Goal: Find specific page/section: Locate item on page

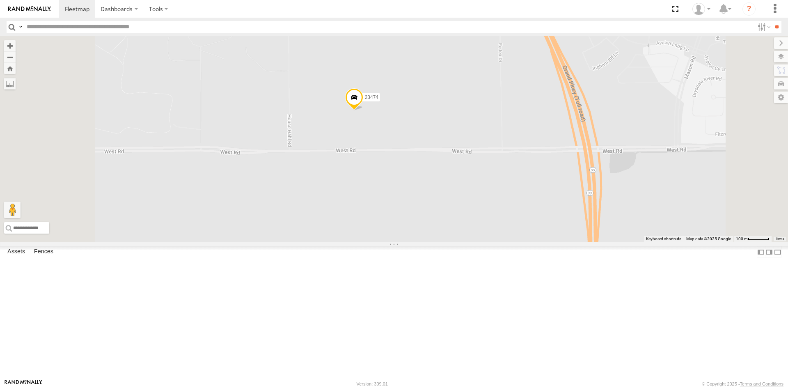
click at [469, 171] on div "23207 NEW 23207xx 23237 NEW 23460 23480 23467 4G 23474 23335 4G/Active" at bounding box center [394, 139] width 788 height 206
click at [380, 101] on label "23474" at bounding box center [369, 97] width 22 height 8
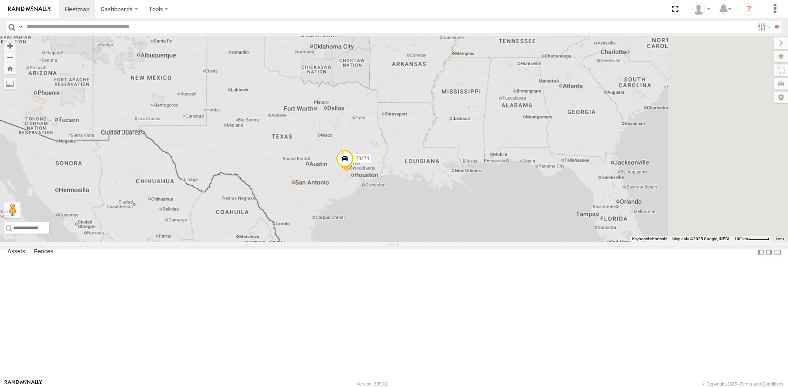
drag, startPoint x: 616, startPoint y: 179, endPoint x: 531, endPoint y: 195, distance: 86.1
click at [531, 195] on div "23474" at bounding box center [394, 139] width 788 height 206
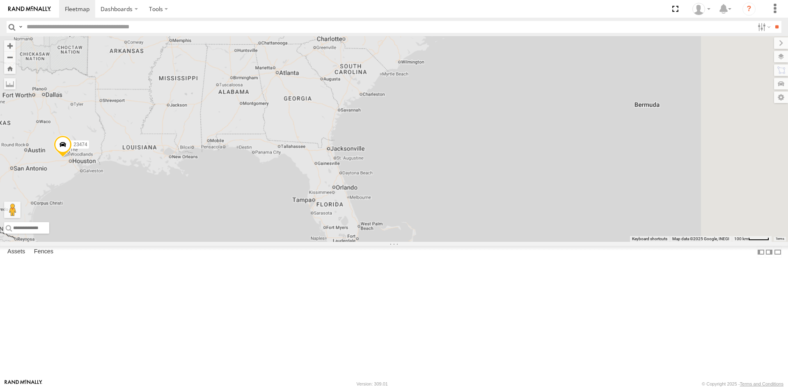
drag, startPoint x: 579, startPoint y: 187, endPoint x: 472, endPoint y: 118, distance: 127.8
click at [472, 118] on div "23474" at bounding box center [394, 139] width 788 height 206
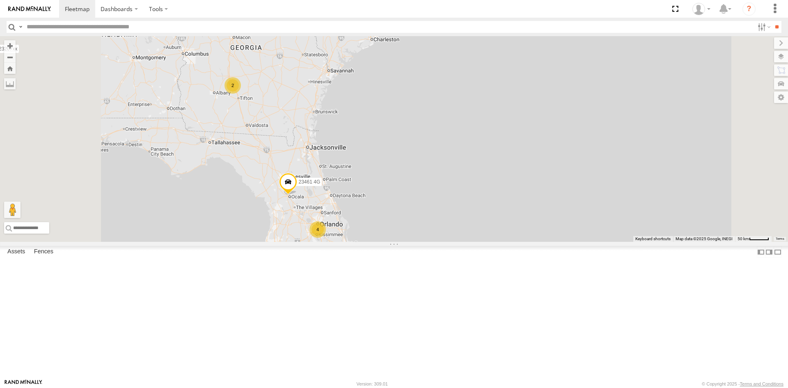
drag, startPoint x: 427, startPoint y: 177, endPoint x: 408, endPoint y: 190, distance: 22.7
click at [427, 189] on div "23474 23207xx 23480 23461 4G 4 5 2" at bounding box center [394, 139] width 788 height 206
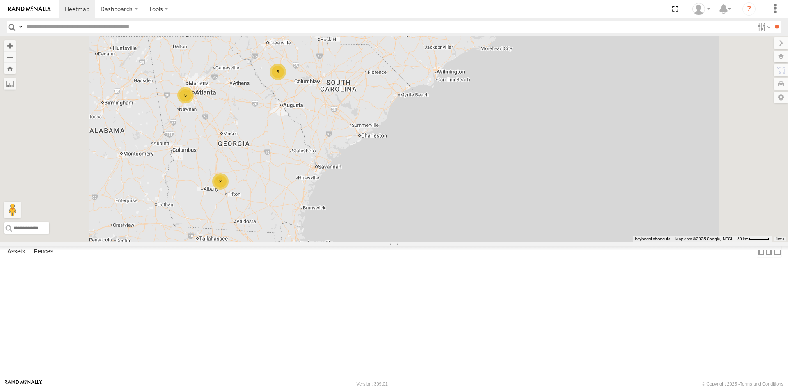
drag, startPoint x: 341, startPoint y: 140, endPoint x: 333, endPoint y: 195, distance: 55.7
click at [333, 195] on div "4 5 2 3 23461 4G" at bounding box center [394, 139] width 788 height 206
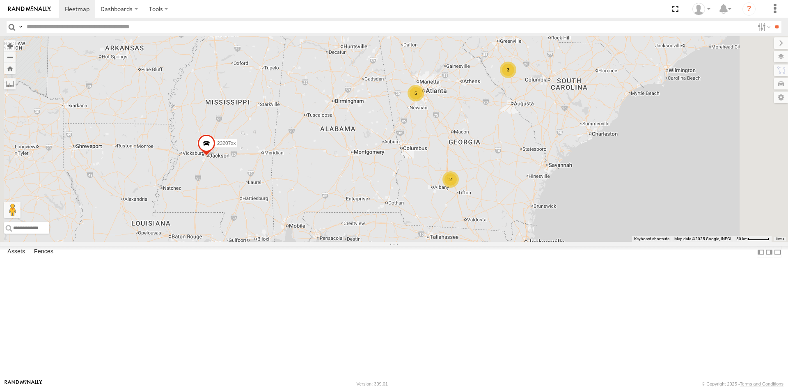
drag, startPoint x: 443, startPoint y: 291, endPoint x: 461, endPoint y: 147, distance: 144.4
click at [459, 149] on div "23480 5 2 23207xx 3" at bounding box center [394, 139] width 788 height 206
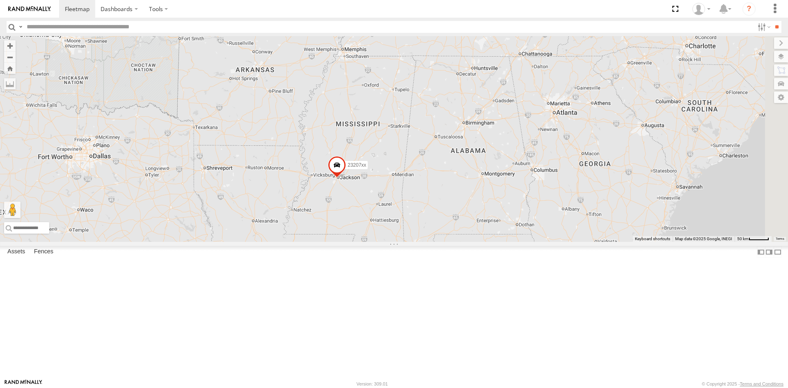
drag, startPoint x: 564, startPoint y: 193, endPoint x: 432, endPoint y: 276, distance: 156.0
click at [375, 242] on div "23207xx 23237 NEW 23480 23474 23461 4G" at bounding box center [394, 139] width 788 height 206
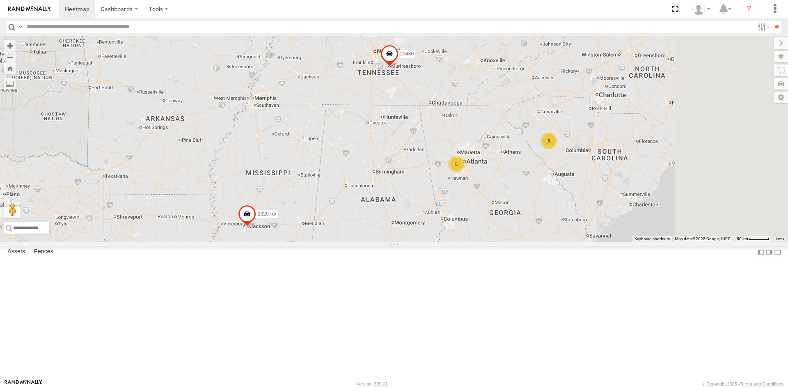
drag, startPoint x: 619, startPoint y: 180, endPoint x: 365, endPoint y: 238, distance: 261.0
click at [365, 238] on div "23207xx 23237 NEW 23480 23474 23461 4G 5 2 3" at bounding box center [394, 139] width 788 height 206
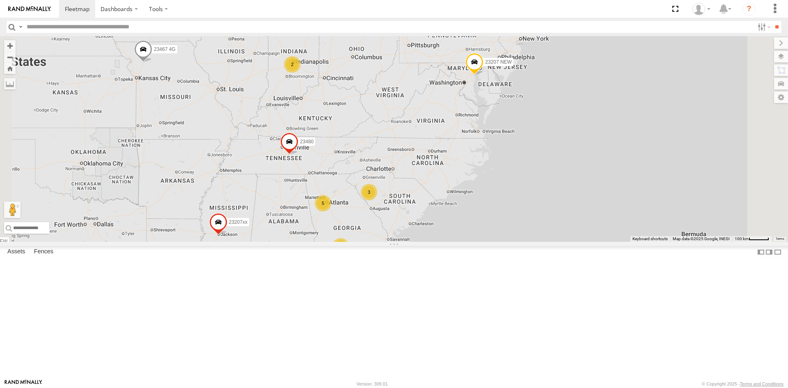
drag, startPoint x: 652, startPoint y: 113, endPoint x: 580, endPoint y: 199, distance: 112.2
click at [580, 199] on div "23207xx 23237 NEW 23480 23474 23461 4G 4 5 2 23207 NEW 2 2 3 2 23467 4G" at bounding box center [394, 139] width 788 height 206
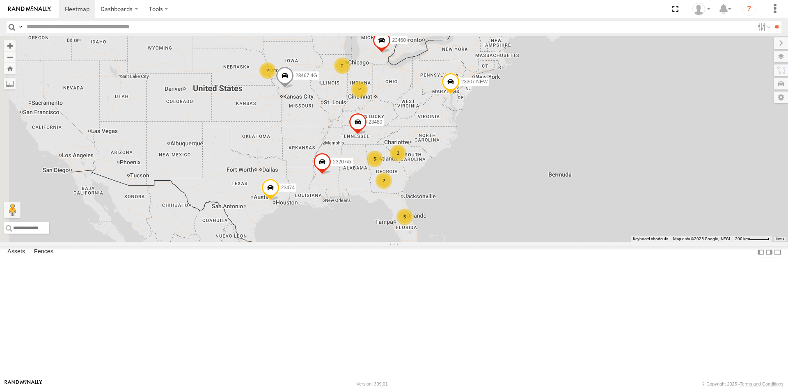
drag, startPoint x: 329, startPoint y: 278, endPoint x: 469, endPoint y: 212, distance: 154.1
click at [469, 212] on div "23207 NEW 23460 23480 5 5 2 2 23207xx 2 3 2 23467 4G 23474" at bounding box center [394, 139] width 788 height 206
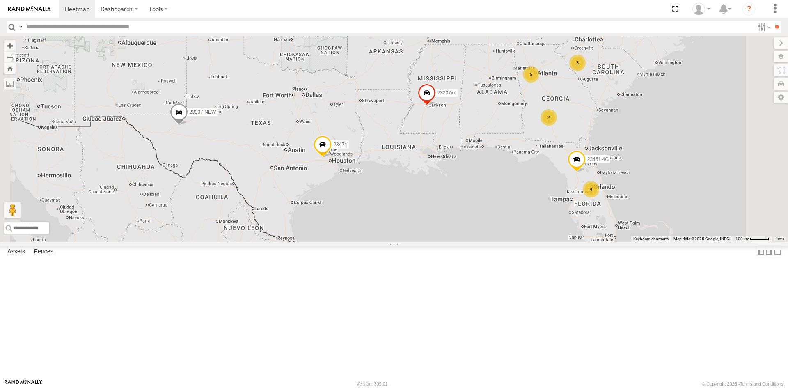
drag, startPoint x: 493, startPoint y: 142, endPoint x: 439, endPoint y: 219, distance: 94.0
click at [439, 219] on div "23207xx 23474 4 5 2 23237 NEW 3 23480 23461 4G" at bounding box center [394, 139] width 788 height 206
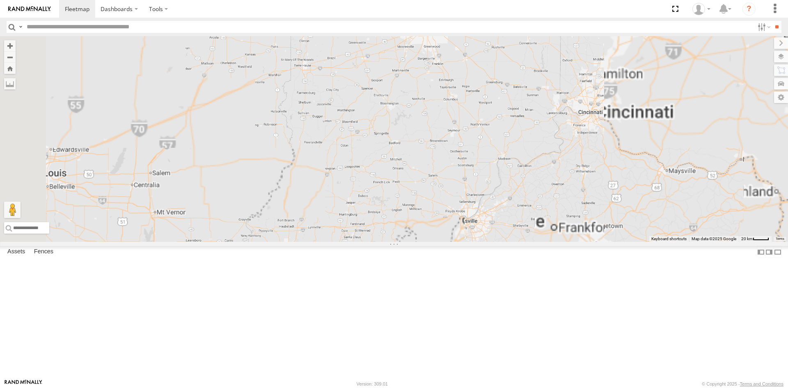
drag, startPoint x: 546, startPoint y: 142, endPoint x: 519, endPoint y: 208, distance: 71.1
click at [519, 214] on div "23207xx 23474 23237 NEW 23480 23461 4G 23207 NEW 23467 4G 23335 4G/Active" at bounding box center [394, 139] width 788 height 206
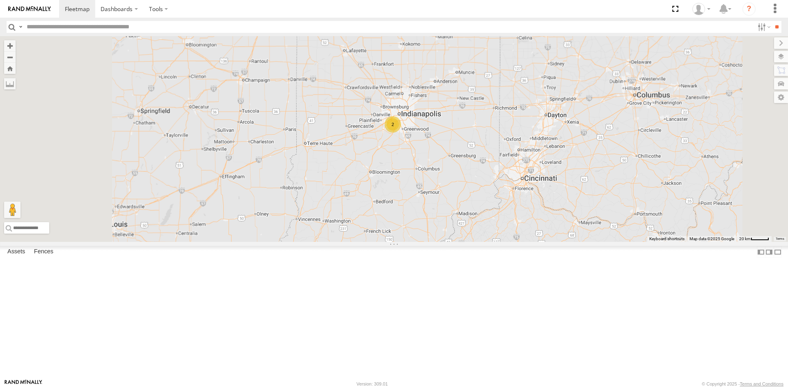
drag, startPoint x: 391, startPoint y: 191, endPoint x: 504, endPoint y: 182, distance: 112.9
click at [504, 182] on div "2" at bounding box center [394, 139] width 788 height 206
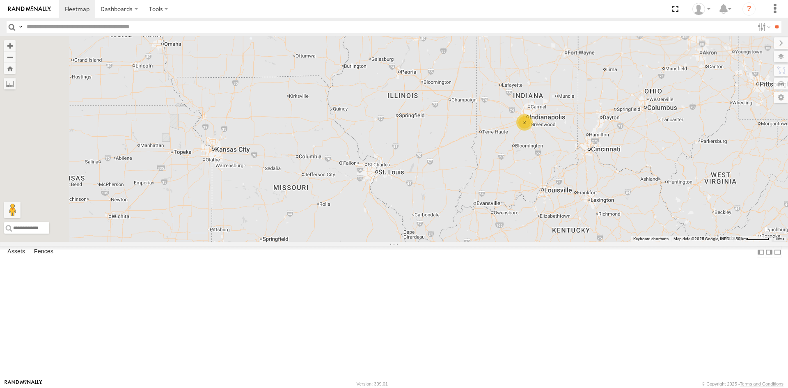
drag, startPoint x: 329, startPoint y: 202, endPoint x: 586, endPoint y: 196, distance: 257.9
click at [586, 196] on div "2 2 23460 23480" at bounding box center [394, 139] width 788 height 206
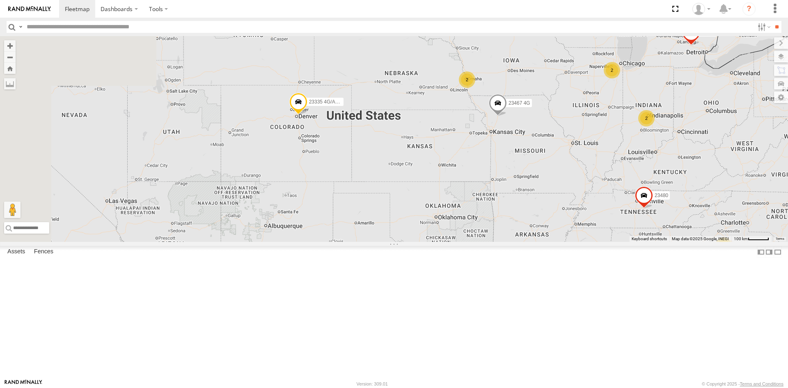
drag, startPoint x: 329, startPoint y: 182, endPoint x: 518, endPoint y: 171, distance: 189.2
click at [518, 171] on div "23460 23480 23467 4G 5 2 23207 NEW 2 23207xx 23237 NEW 2 3 2 23335 4G/Active" at bounding box center [394, 139] width 788 height 206
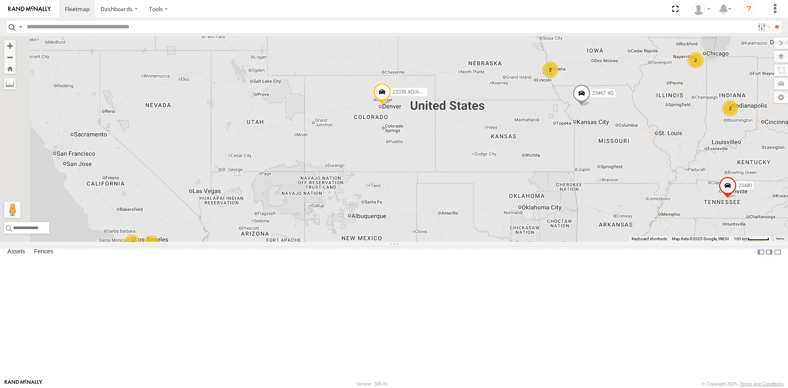
drag, startPoint x: 351, startPoint y: 168, endPoint x: 365, endPoint y: 171, distance: 14.7
click at [365, 171] on div "23460 23480 23467 4G 5 2 23207 NEW 2 23207xx 23237 NEW 2 3 2 23335 4G/Active 15…" at bounding box center [394, 139] width 788 height 206
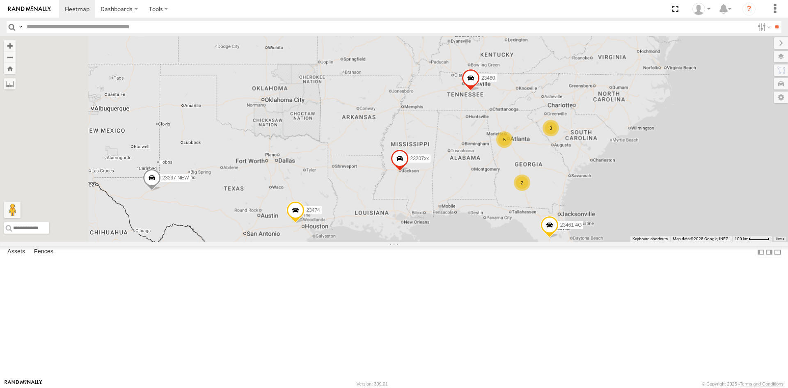
drag, startPoint x: 323, startPoint y: 183, endPoint x: 490, endPoint y: 163, distance: 168.0
click at [490, 163] on div "23207xx 23237 NEW 23335 4G/Active 23207 NEW 23460 23474 23480 23467 4G 23461 4G…" at bounding box center [394, 139] width 788 height 206
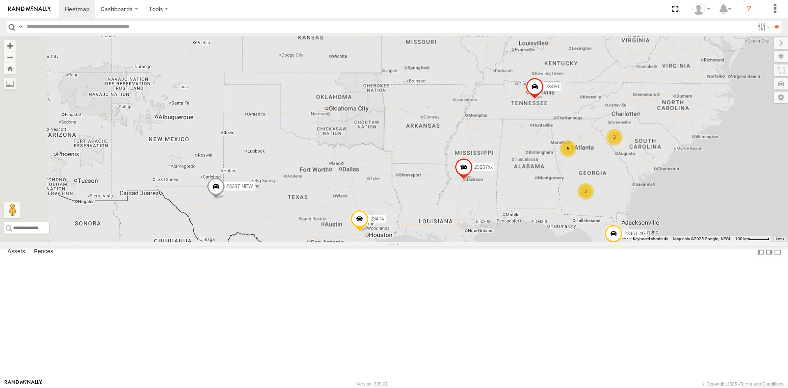
drag, startPoint x: 391, startPoint y: 183, endPoint x: 418, endPoint y: 194, distance: 28.9
click at [431, 197] on div "23207xx 23237 NEW 23335 4G/Active 23207 NEW 23460 23474 23480 23467 4G 23461 4G…" at bounding box center [394, 139] width 788 height 206
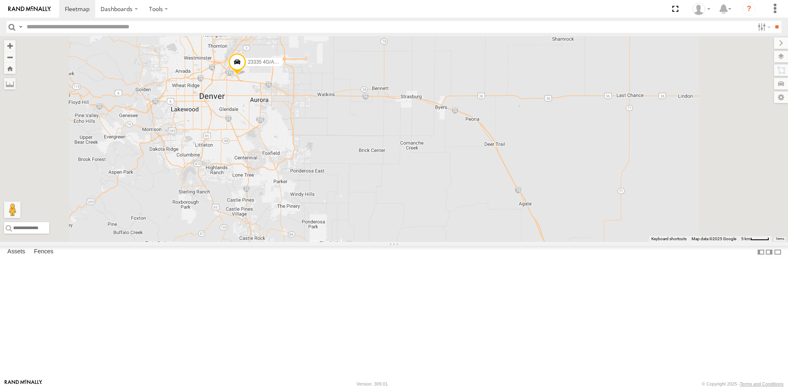
drag, startPoint x: 343, startPoint y: 85, endPoint x: 345, endPoint y: 168, distance: 83.4
click at [345, 168] on div "23207xx 23237 NEW 23335 4G/Active 23207 NEW 23460 23474 23480 23467 4G 23461 4G" at bounding box center [394, 139] width 788 height 206
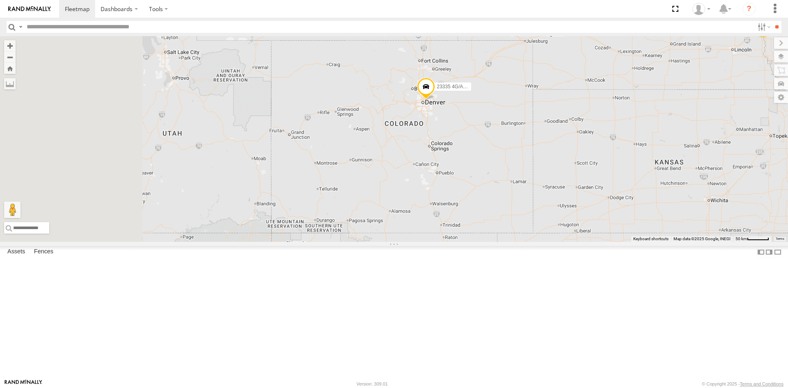
drag, startPoint x: 318, startPoint y: 167, endPoint x: 425, endPoint y: 159, distance: 107.5
click at [446, 156] on div "23335 4G/Active 2" at bounding box center [394, 139] width 788 height 206
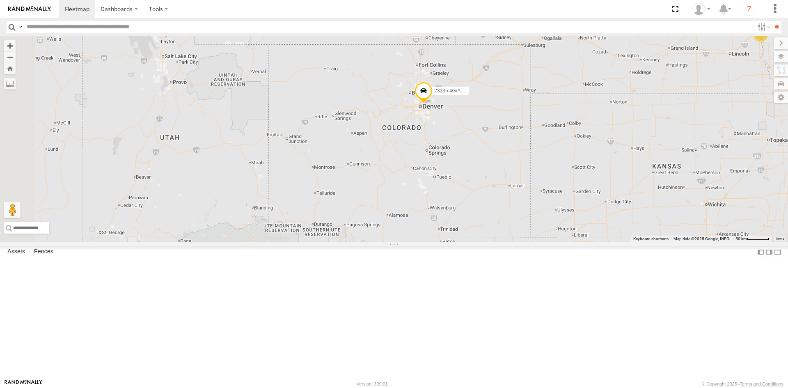
drag, startPoint x: 308, startPoint y: 165, endPoint x: 381, endPoint y: 156, distance: 73.6
click at [391, 152] on div "23335 4G/Active 2" at bounding box center [394, 139] width 788 height 206
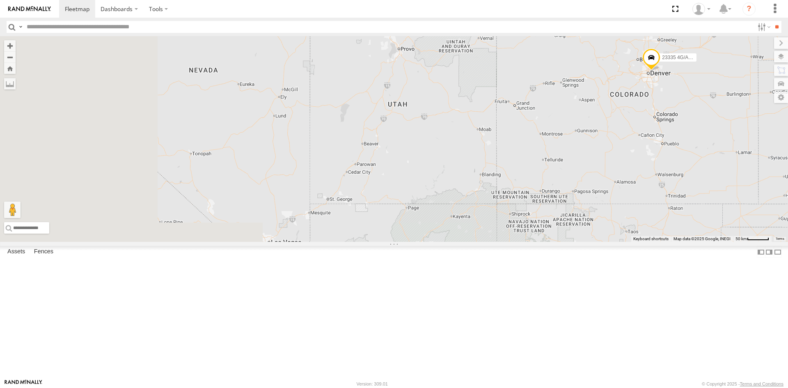
drag, startPoint x: 408, startPoint y: 154, endPoint x: 404, endPoint y: 160, distance: 6.5
click at [436, 151] on div "23335 4G/Active 2" at bounding box center [394, 139] width 788 height 206
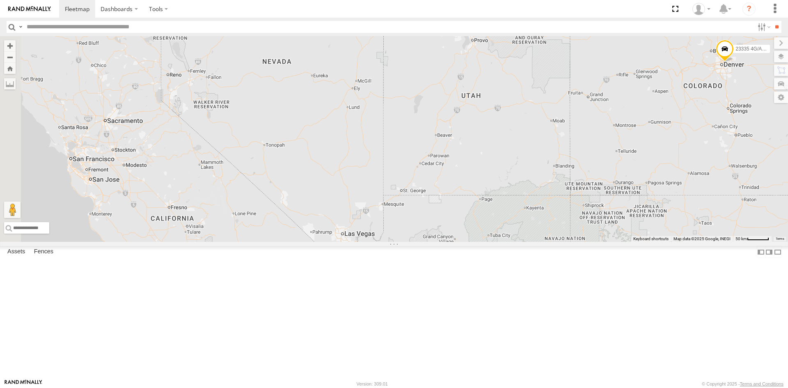
drag, startPoint x: 441, startPoint y: 157, endPoint x: 388, endPoint y: 163, distance: 53.0
click at [466, 155] on div "23335 4G/Active 2" at bounding box center [394, 139] width 788 height 206
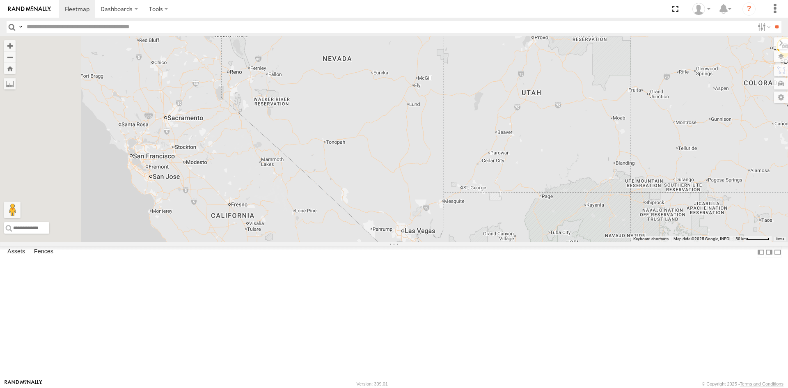
drag, startPoint x: 396, startPoint y: 162, endPoint x: 469, endPoint y: 152, distance: 73.3
click at [474, 150] on div "23335 4G/Active 2" at bounding box center [394, 139] width 788 height 206
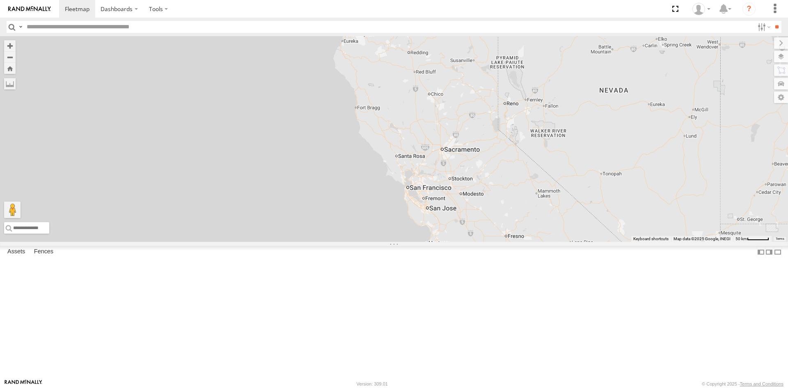
drag, startPoint x: 396, startPoint y: 171, endPoint x: 333, endPoint y: 233, distance: 88.3
click at [333, 233] on div "23335 4G/Active 2" at bounding box center [394, 139] width 788 height 206
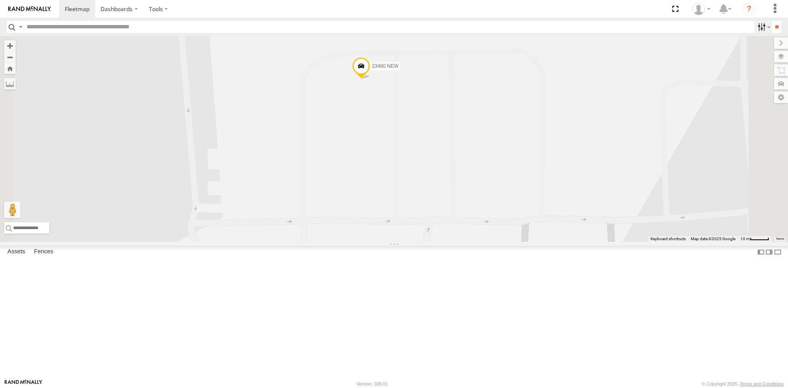
click at [755, 25] on label at bounding box center [764, 27] width 18 height 12
click at [755, 26] on label at bounding box center [764, 27] width 18 height 12
click at [772, 9] on label at bounding box center [775, 9] width 18 height 18
click at [680, 12] on span at bounding box center [675, 9] width 17 height 18
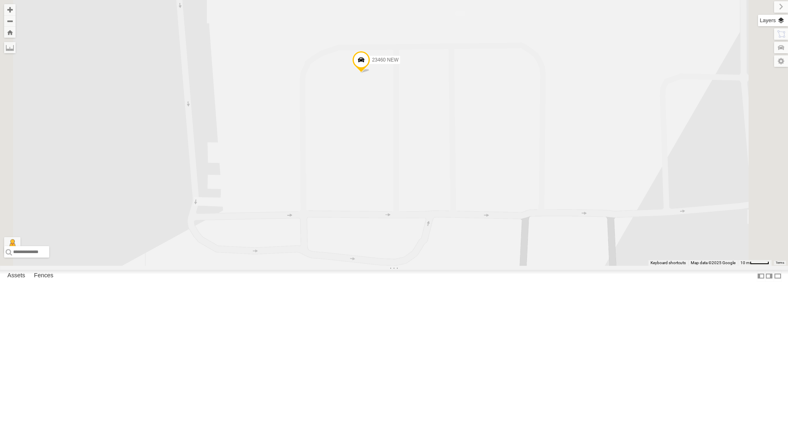
click at [779, 25] on label at bounding box center [773, 20] width 30 height 11
click at [0, 0] on span "Basemaps" at bounding box center [0, 0] width 0 height 0
click at [0, 0] on span "Satellite + Roadmap" at bounding box center [0, 0] width 0 height 0
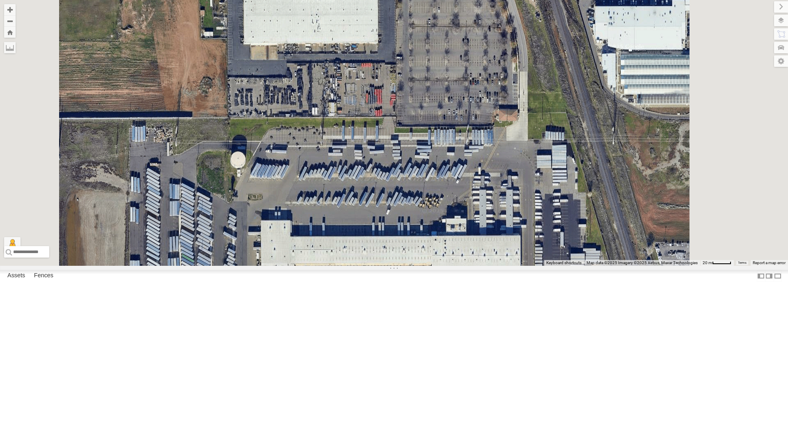
drag, startPoint x: 586, startPoint y: 152, endPoint x: 577, endPoint y: 182, distance: 32.3
click at [577, 182] on div "23335 4G/Active 23460 NEW" at bounding box center [394, 133] width 788 height 266
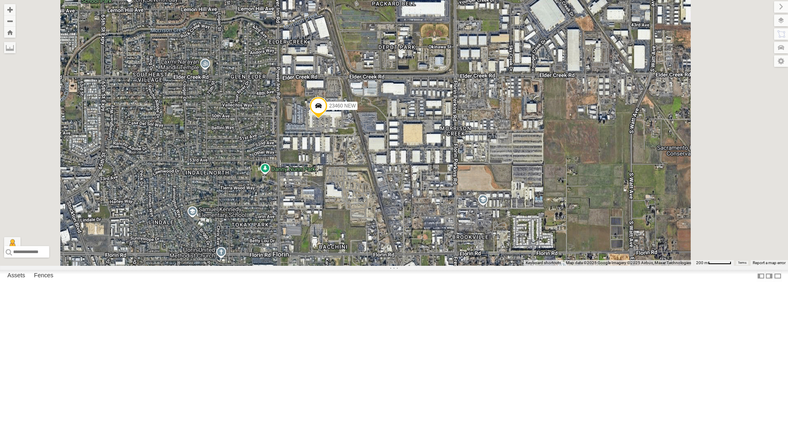
click at [487, 77] on div "23335 4G/Active 23460 NEW" at bounding box center [394, 133] width 788 height 266
